Goal: Find specific page/section: Find specific page/section

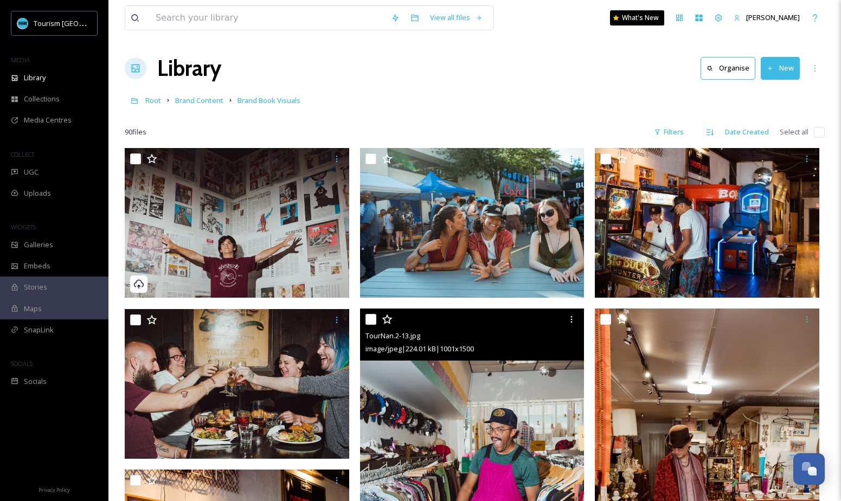
scroll to position [403, 0]
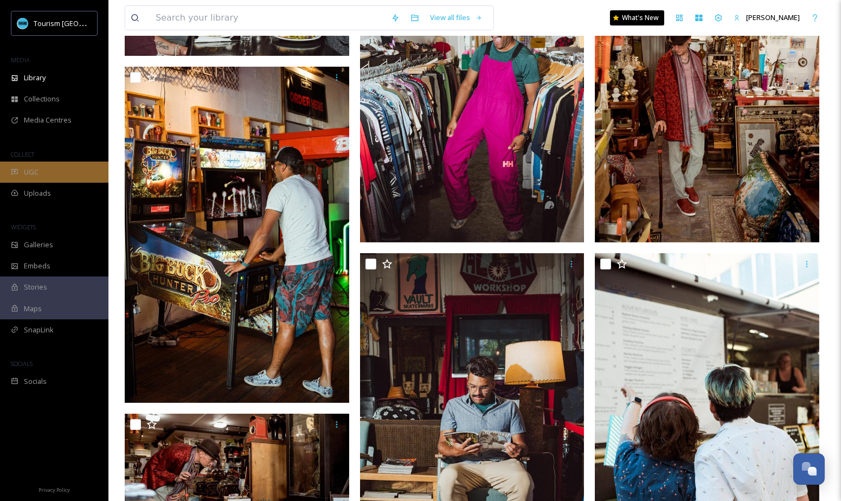
click at [59, 176] on div "UGC" at bounding box center [54, 172] width 108 height 21
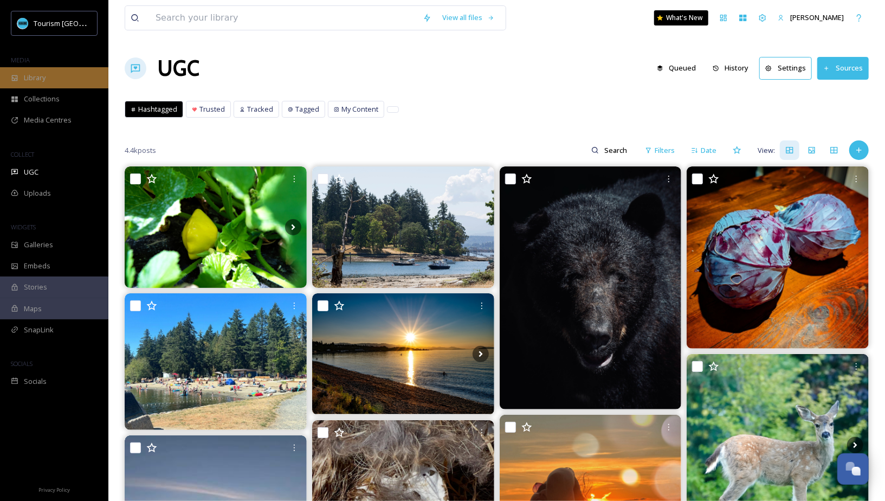
click at [61, 72] on div "Library" at bounding box center [54, 77] width 108 height 21
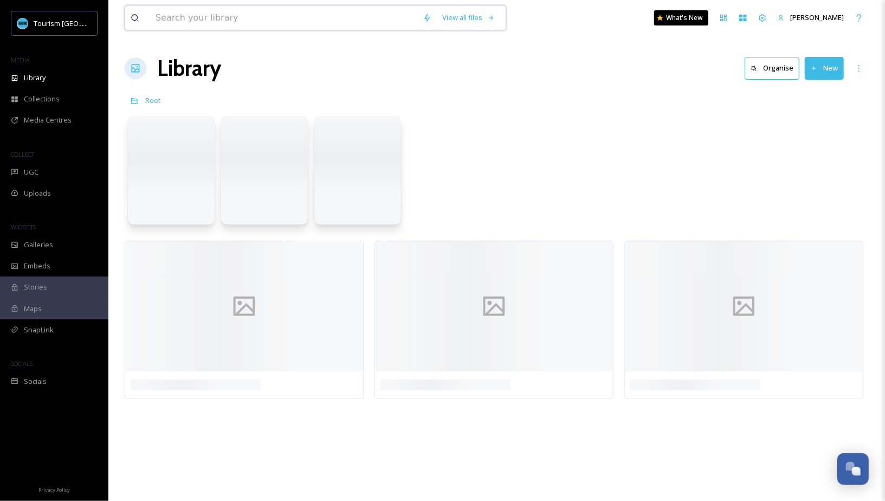
click at [260, 15] on input at bounding box center [283, 18] width 267 height 24
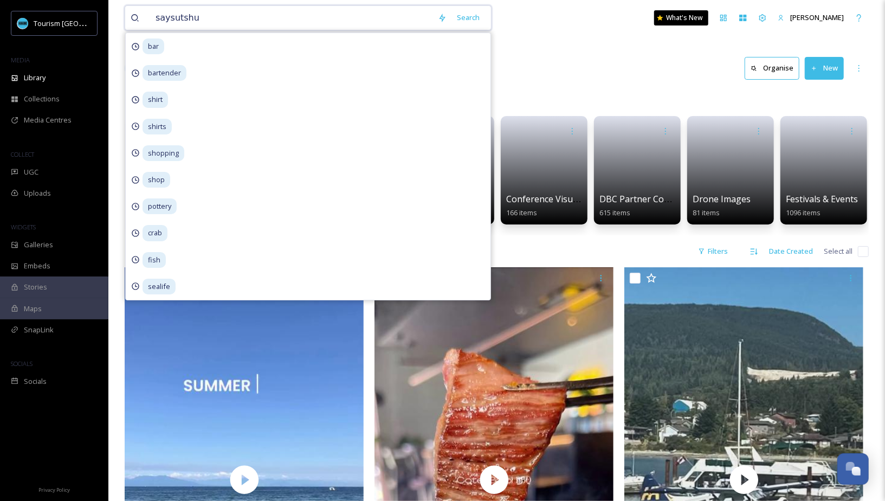
type input "saysutshun"
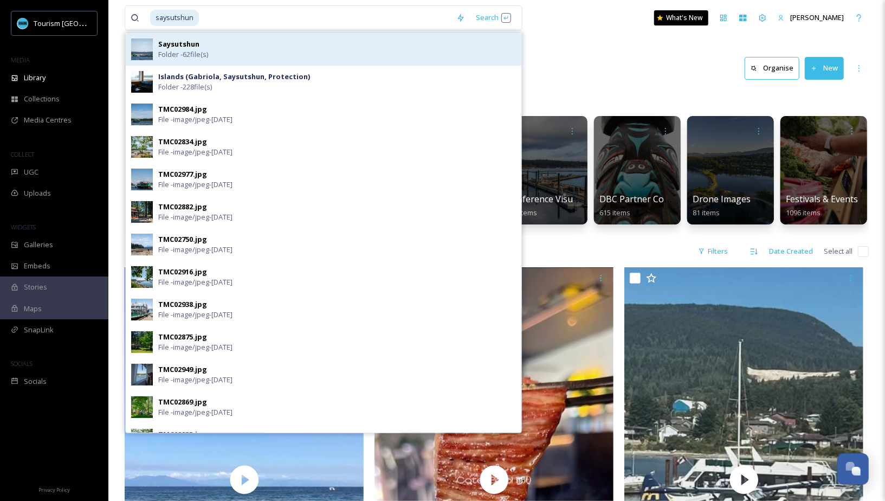
click at [333, 55] on div "Saysutshun Folder - 62 file(s)" at bounding box center [337, 49] width 358 height 21
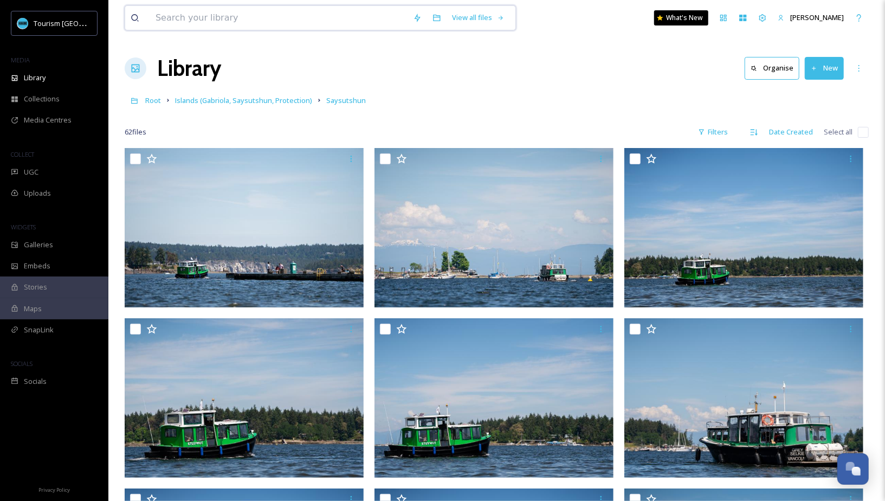
click at [345, 20] on input at bounding box center [278, 18] width 257 height 24
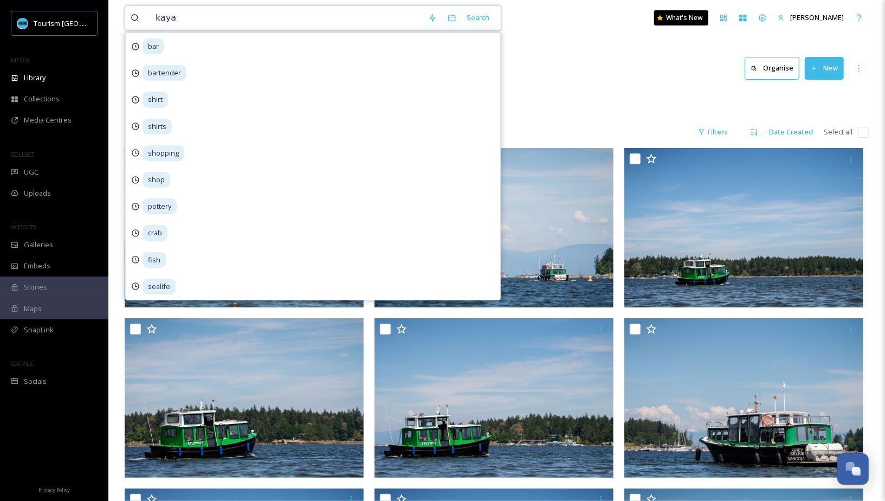
type input "kayak"
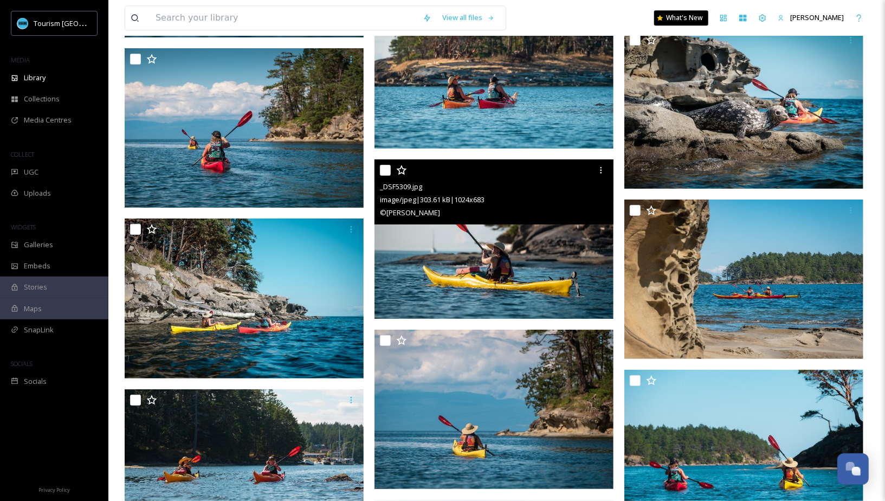
scroll to position [4846, 0]
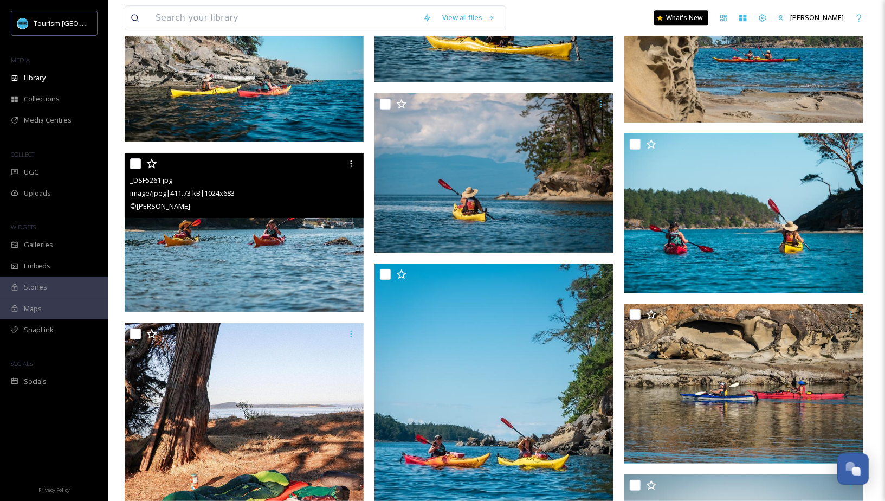
click at [312, 254] on img at bounding box center [244, 232] width 239 height 159
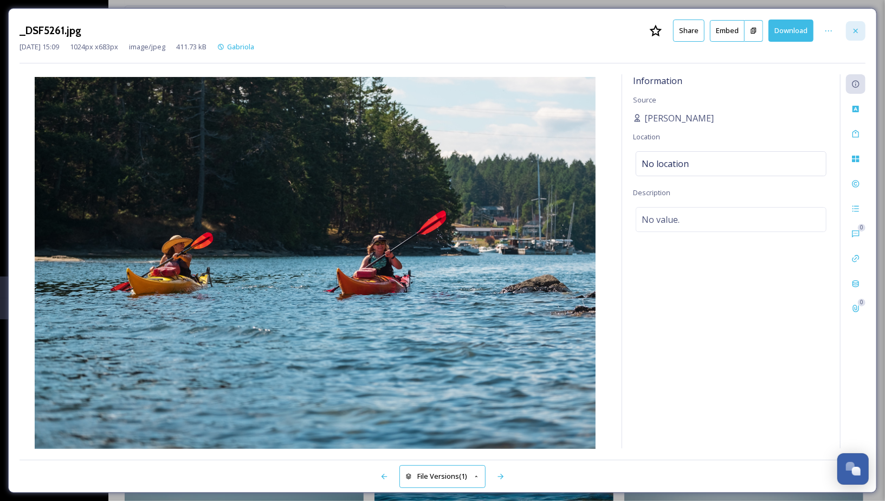
click at [840, 31] on icon at bounding box center [855, 31] width 9 height 9
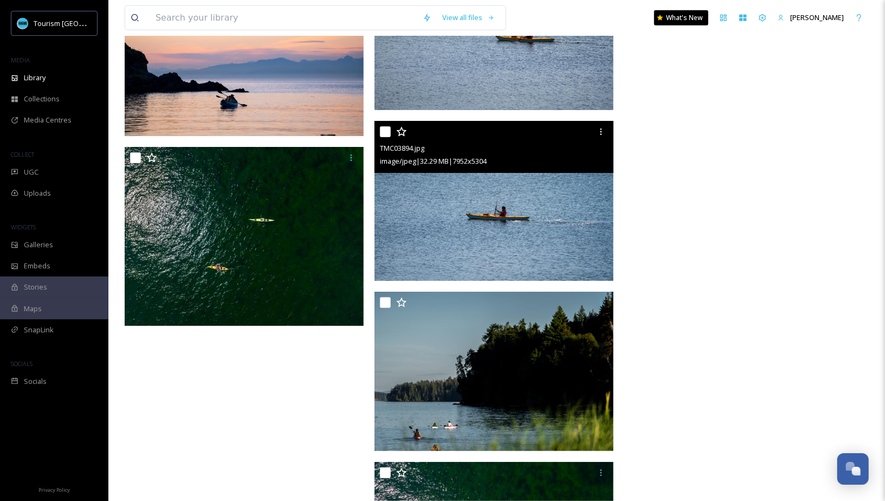
click at [537, 203] on img at bounding box center [494, 200] width 239 height 159
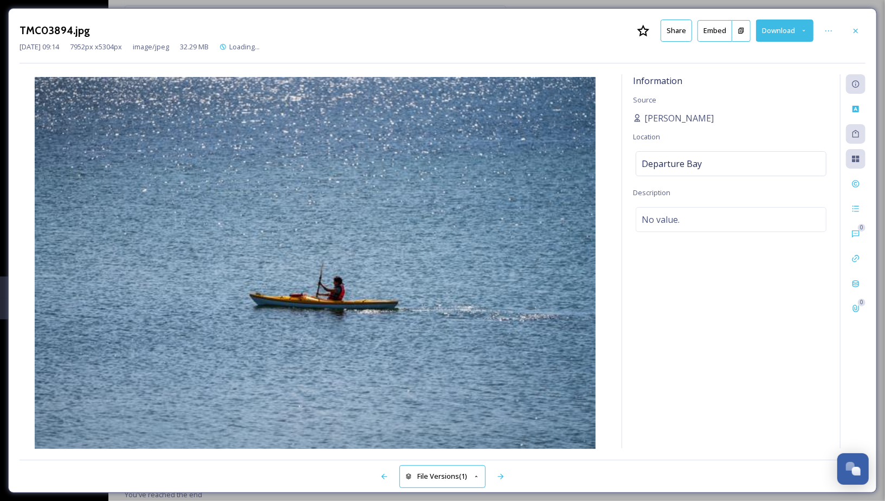
scroll to position [6147, 0]
click at [840, 27] on div at bounding box center [856, 31] width 20 height 20
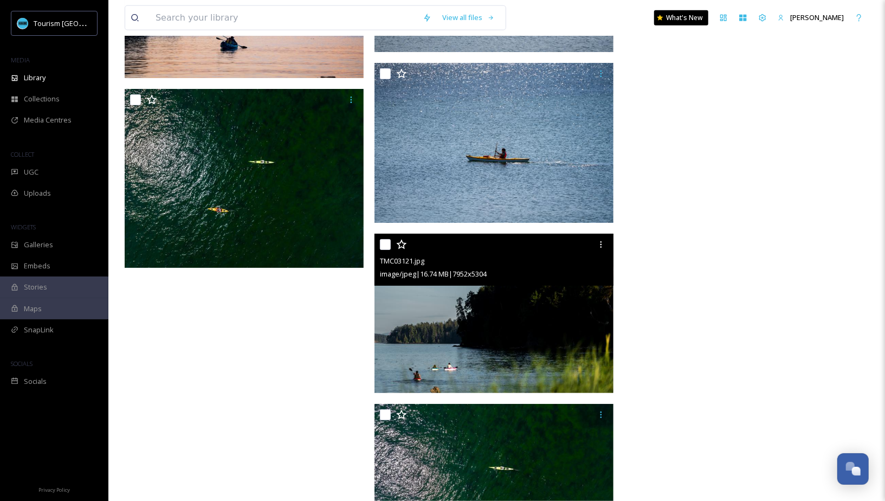
click at [553, 359] on img at bounding box center [494, 312] width 239 height 159
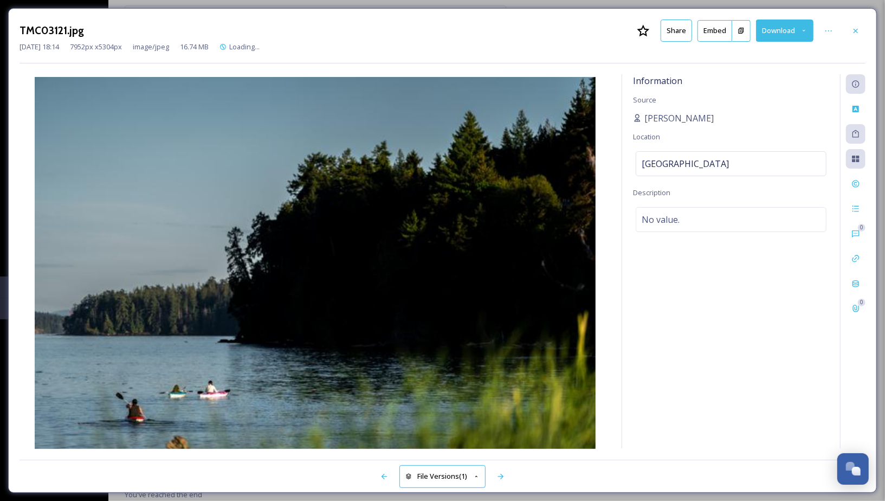
scroll to position [6147, 0]
click at [840, 30] on icon at bounding box center [855, 31] width 9 height 9
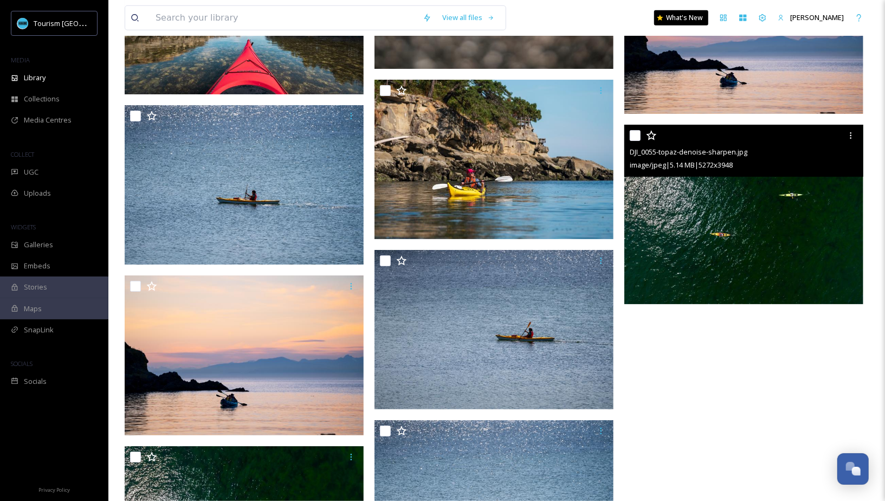
scroll to position [5833, 0]
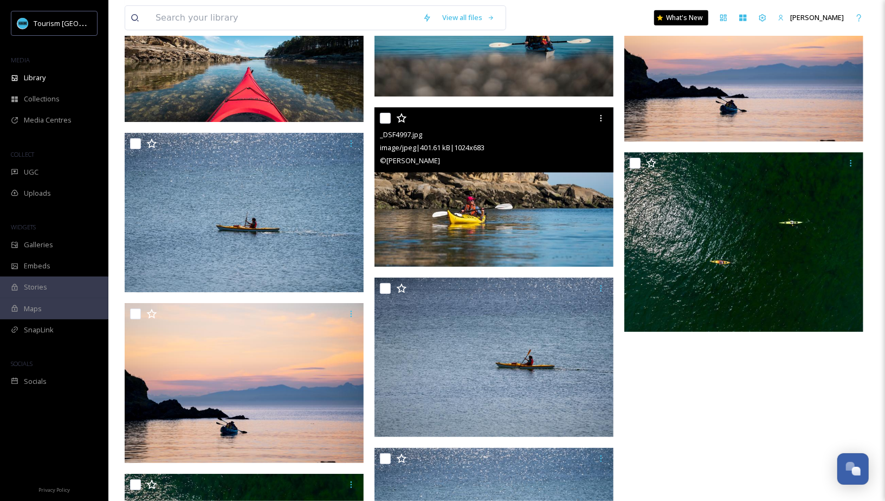
click at [538, 234] on img at bounding box center [494, 186] width 239 height 159
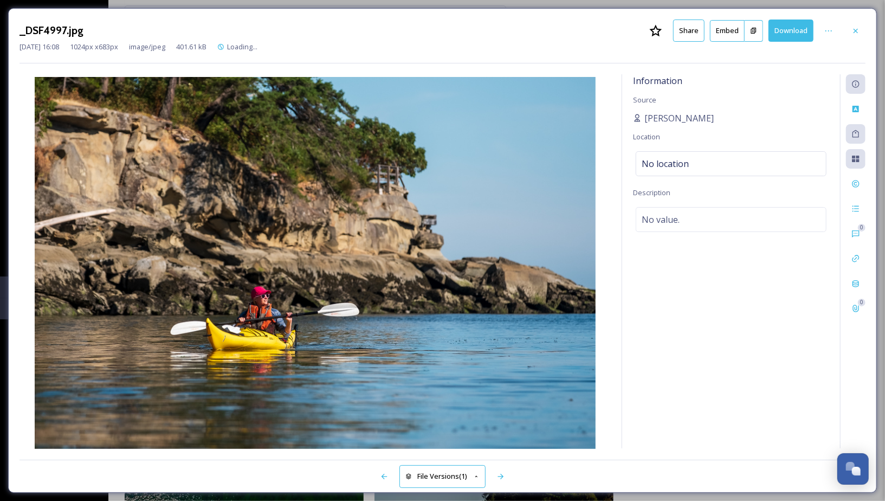
click at [840, 20] on div "_DSF4997.jpg Share Embed Download [DATE] 16:08 1024 px x 683 px image/jpeg 401.…" at bounding box center [442, 250] width 869 height 485
click at [840, 30] on icon at bounding box center [855, 31] width 9 height 9
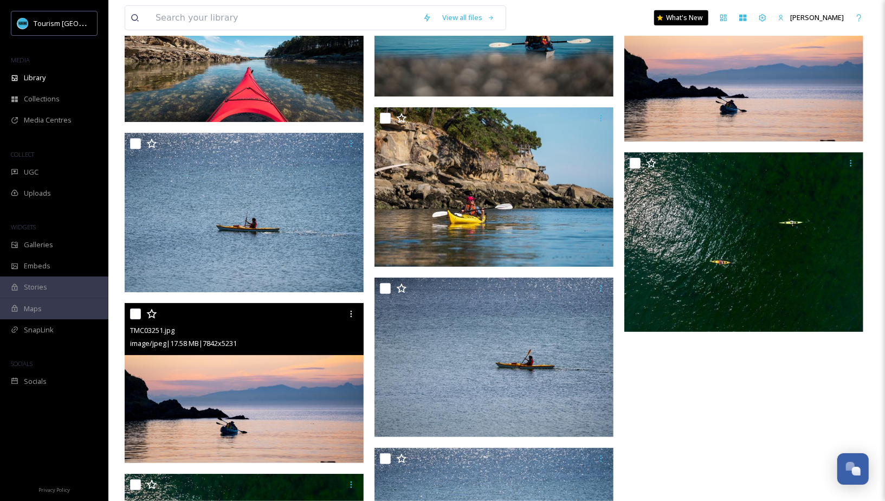
click at [317, 406] on img at bounding box center [244, 382] width 239 height 159
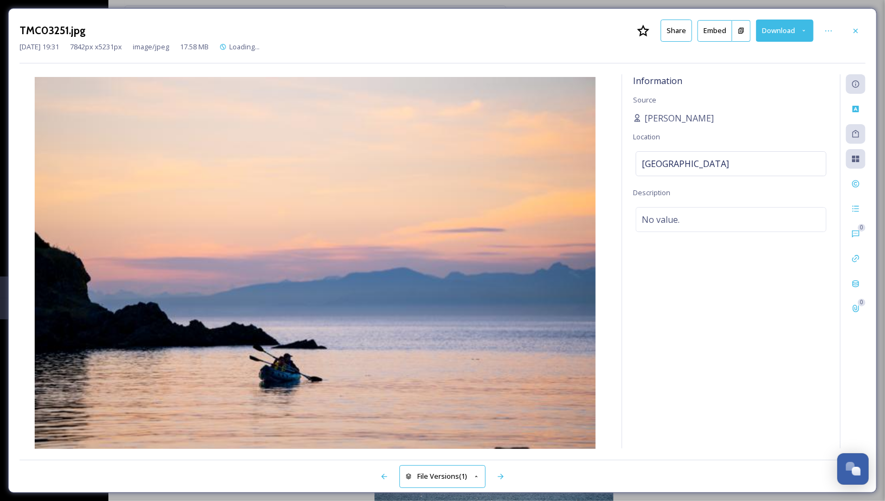
click at [840, 28] on icon at bounding box center [855, 31] width 9 height 9
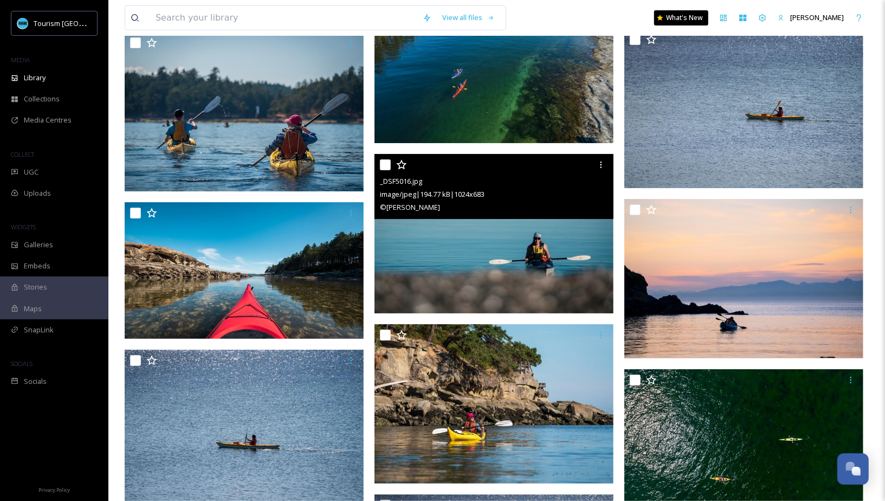
scroll to position [5616, 0]
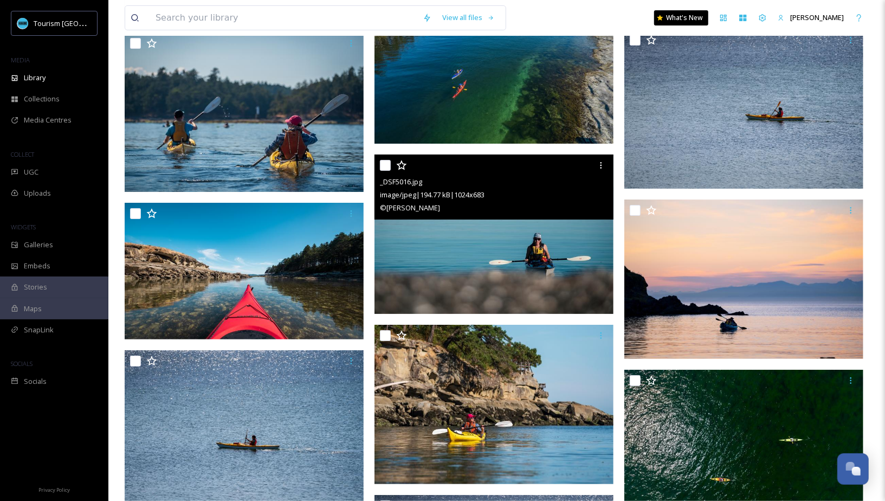
click at [514, 259] on img at bounding box center [494, 233] width 239 height 159
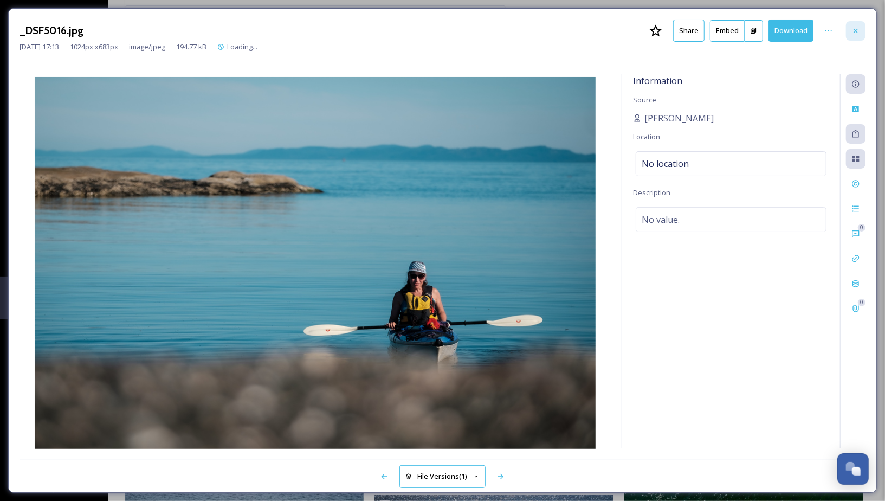
click at [840, 28] on icon at bounding box center [855, 31] width 9 height 9
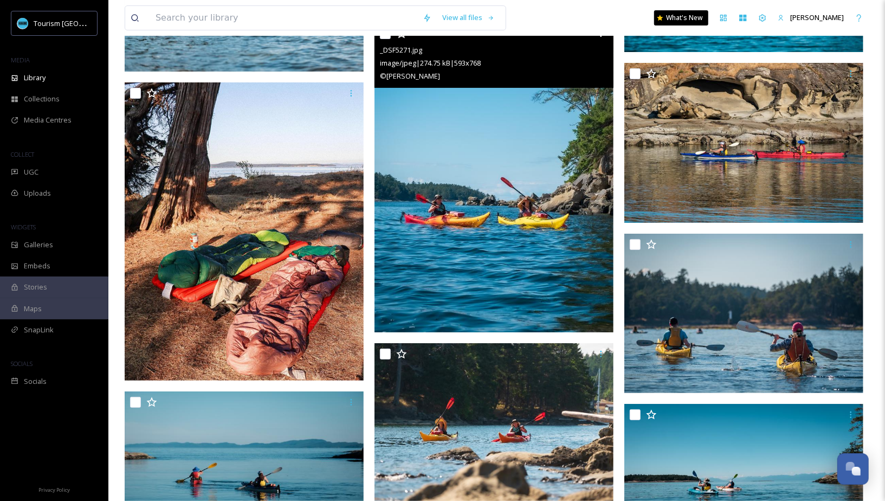
scroll to position [5088, 0]
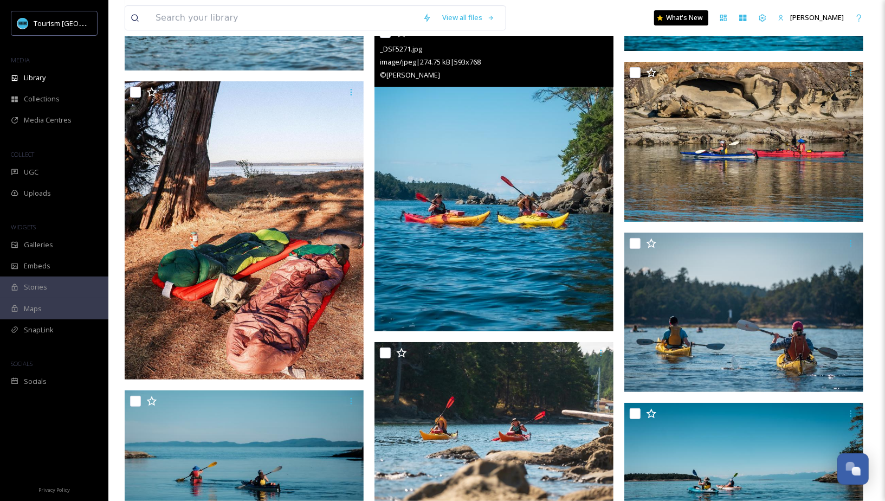
click at [505, 287] on img at bounding box center [494, 176] width 239 height 309
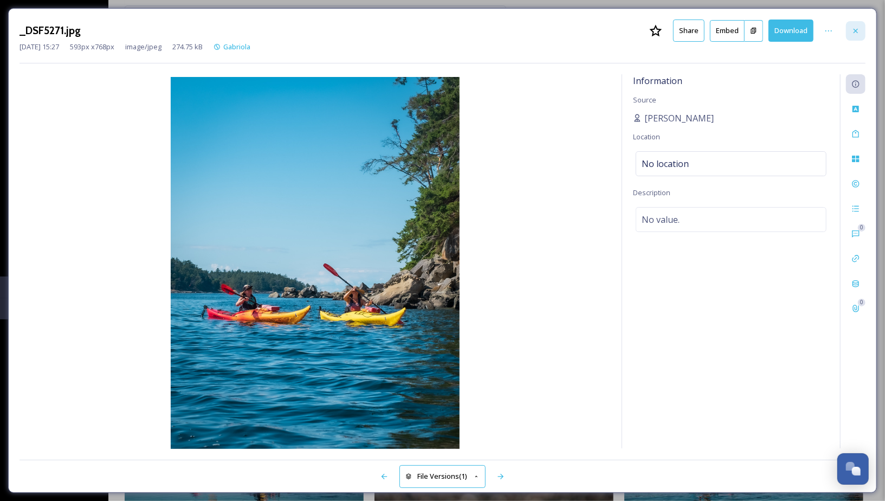
click at [840, 30] on icon at bounding box center [856, 30] width 4 height 4
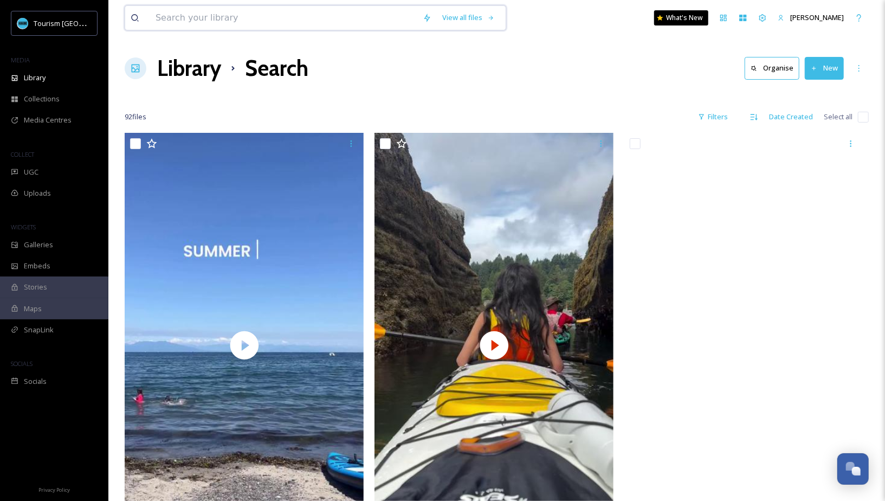
click at [180, 24] on input at bounding box center [283, 18] width 267 height 24
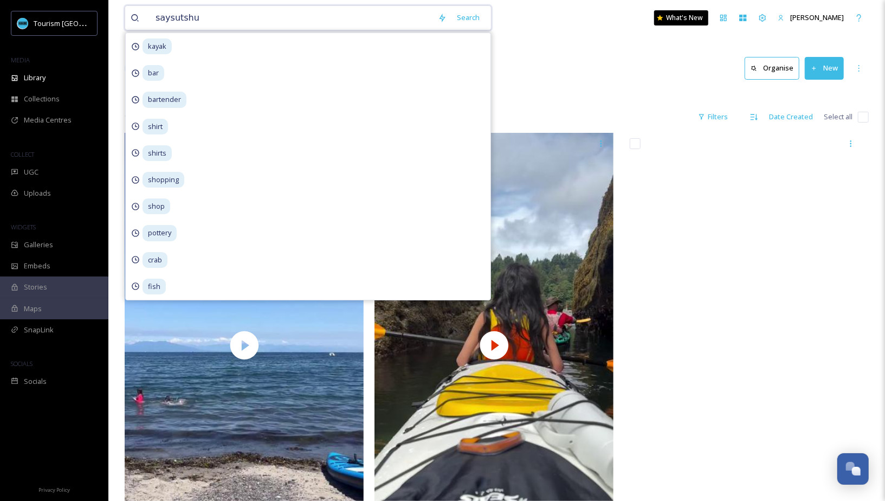
type input "saysutshun"
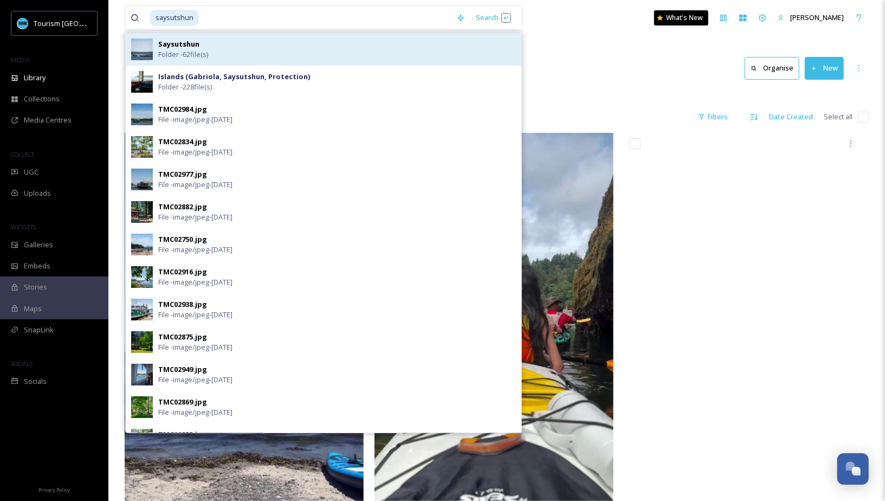
click at [255, 42] on div "Saysutshun Folder - 62 file(s)" at bounding box center [337, 49] width 358 height 21
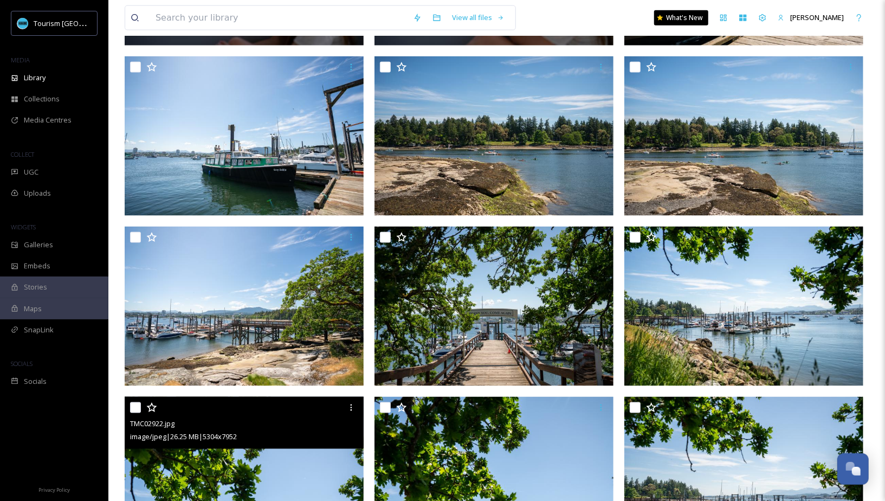
scroll to position [942, 0]
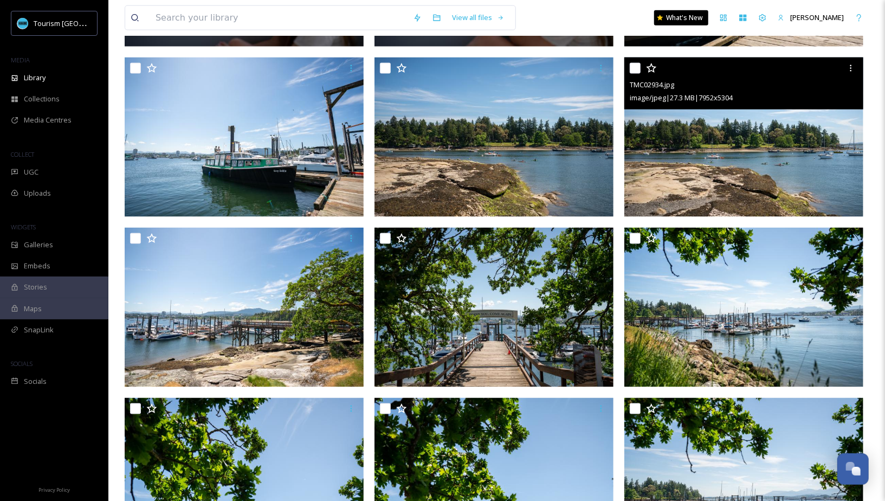
click at [753, 151] on img at bounding box center [743, 136] width 239 height 159
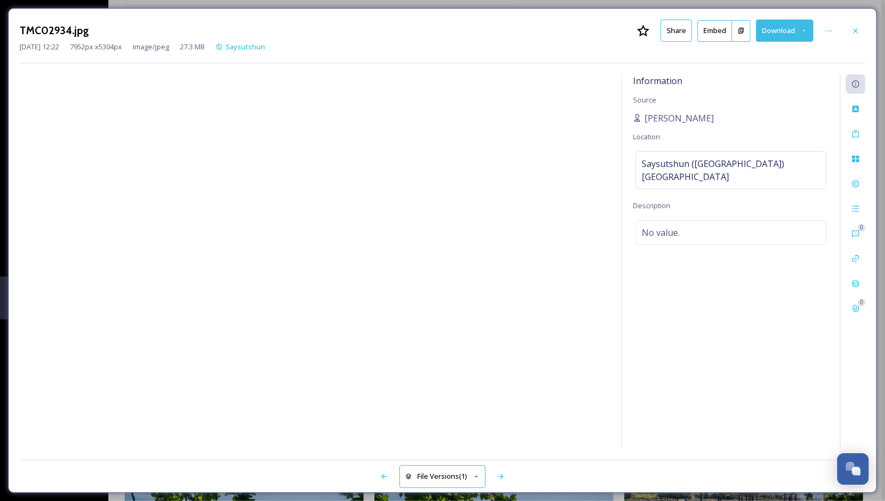
click at [675, 32] on button "Share" at bounding box center [676, 31] width 31 height 22
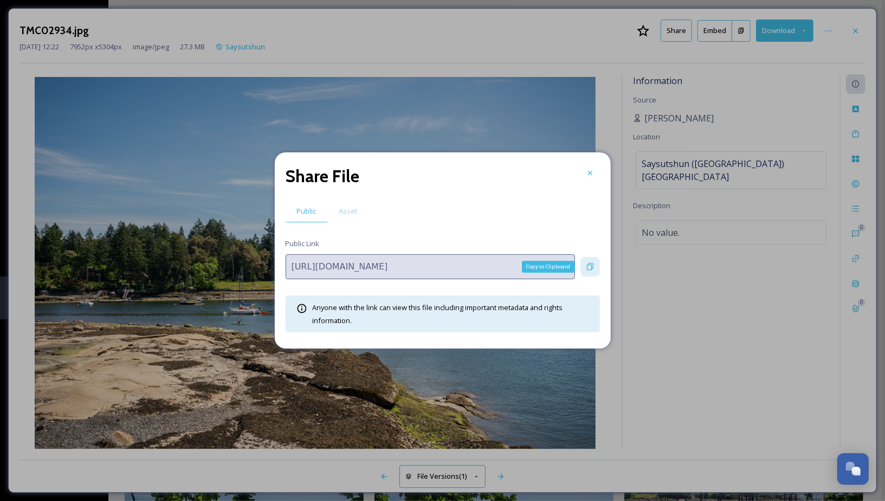
click at [590, 264] on icon at bounding box center [590, 266] width 9 height 9
click at [593, 176] on icon at bounding box center [590, 173] width 9 height 9
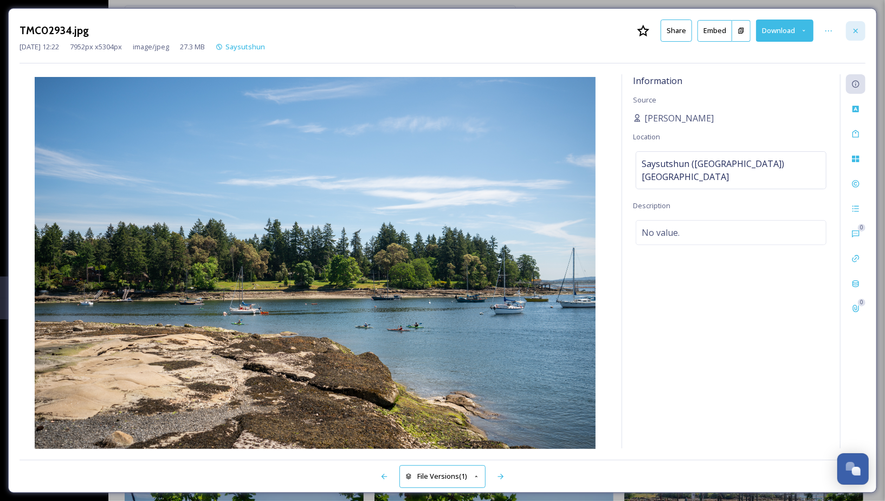
click at [840, 34] on icon at bounding box center [855, 31] width 9 height 9
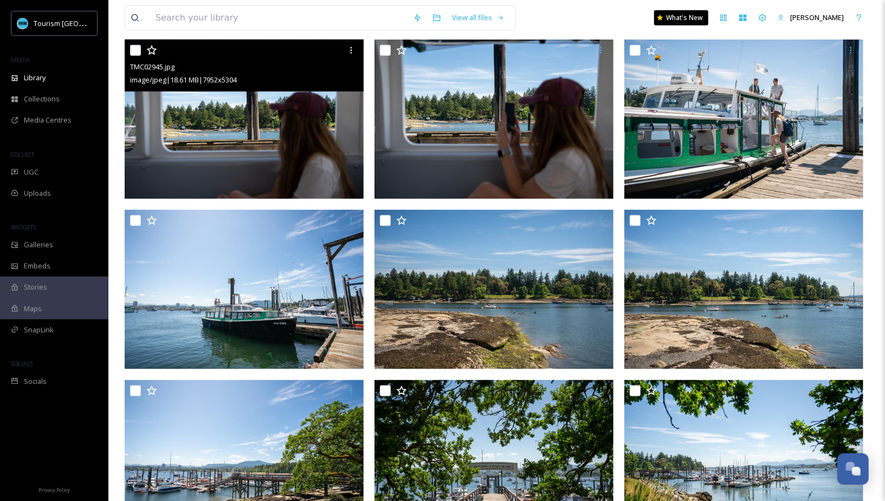
scroll to position [914, 0]
